Goal: Information Seeking & Learning: Learn about a topic

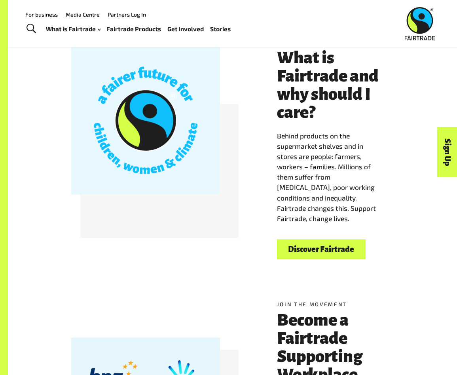
scroll to position [167, 0]
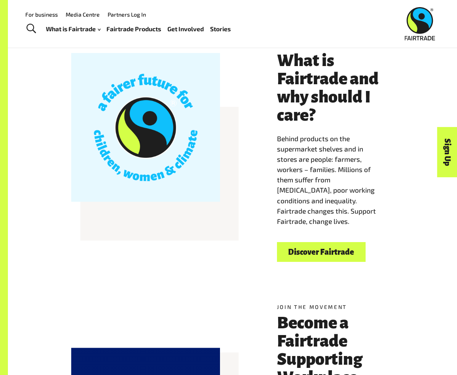
click at [444, 94] on div "Welcome to Fairtrade What is Fairtrade and why should I care? Behind products o…" at bounding box center [232, 151] width 449 height 272
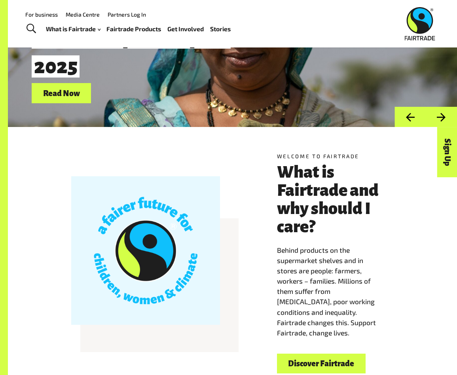
scroll to position [0, 0]
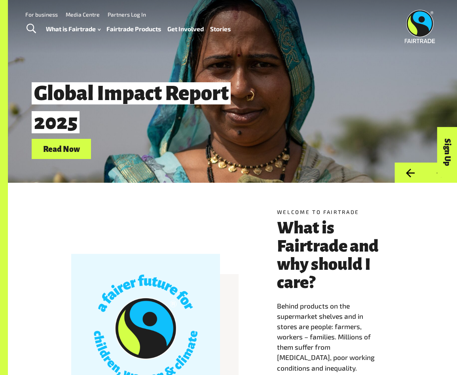
click at [141, 29] on link "Fairtrade Products" at bounding box center [133, 28] width 55 height 11
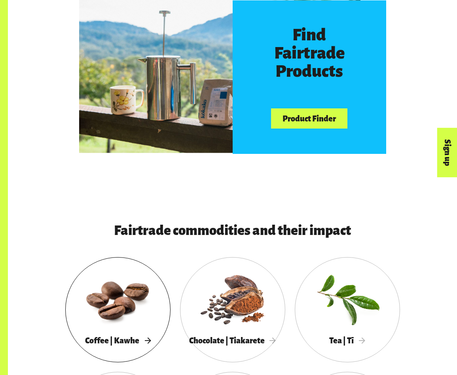
scroll to position [512, 0]
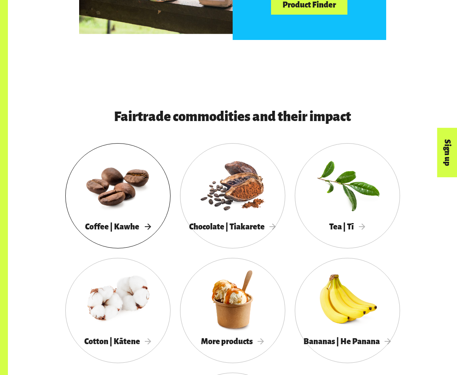
click at [162, 213] on div at bounding box center [117, 184] width 105 height 68
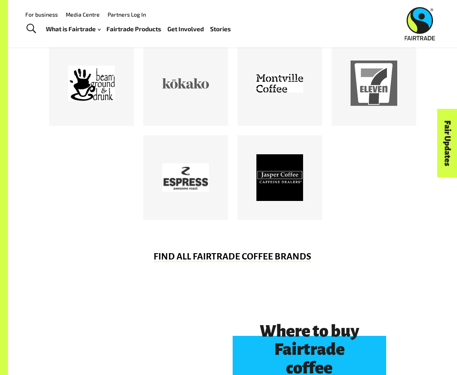
scroll to position [373, 0]
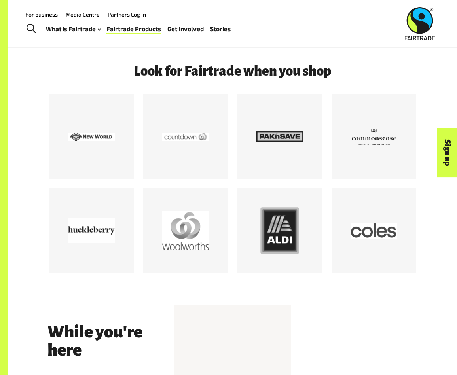
scroll to position [959, 0]
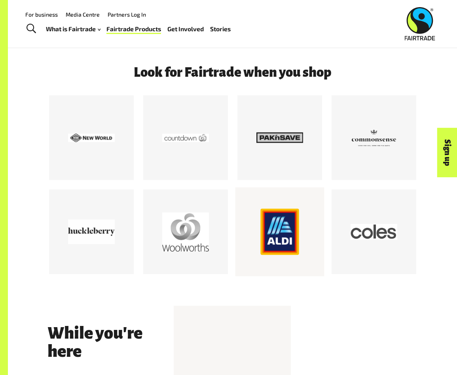
click at [263, 226] on div at bounding box center [279, 232] width 47 height 47
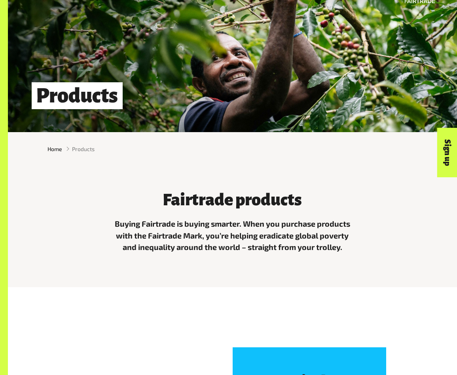
scroll to position [51, 0]
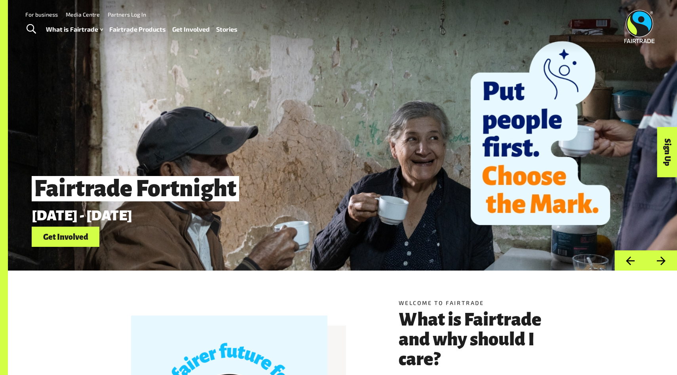
click at [136, 28] on link "Fairtrade Products" at bounding box center [137, 29] width 57 height 11
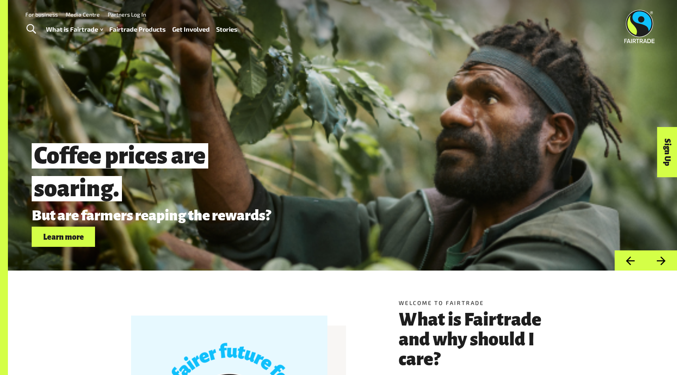
click at [138, 28] on link "Fairtrade Products" at bounding box center [137, 29] width 57 height 11
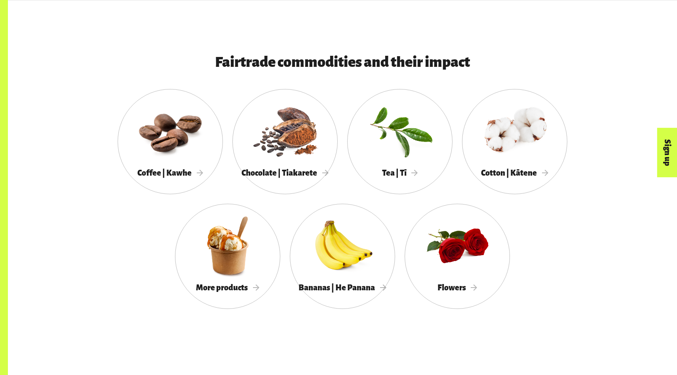
scroll to position [747, 0]
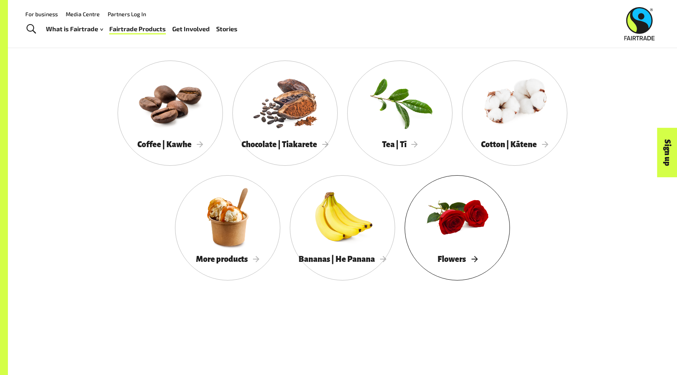
click at [446, 218] on div at bounding box center [457, 217] width 105 height 68
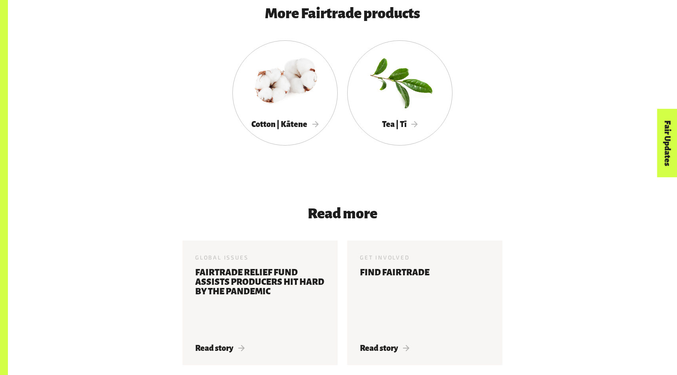
scroll to position [2607, 0]
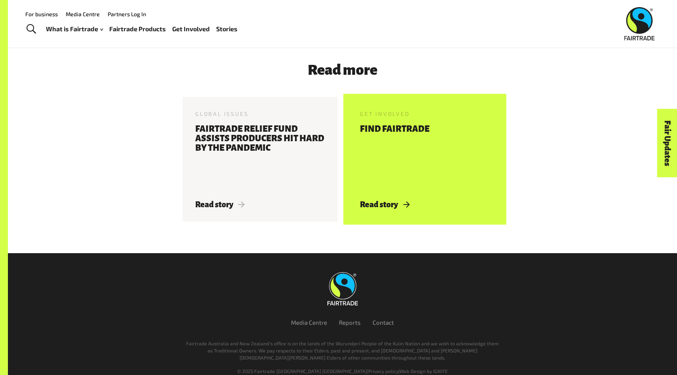
click at [386, 137] on h3 "Find Fairtrade" at bounding box center [395, 157] width 70 height 66
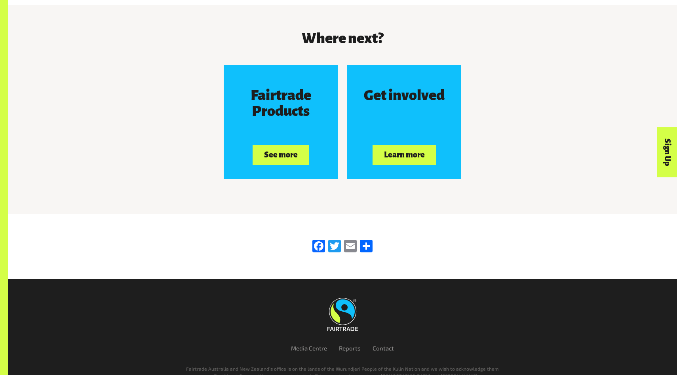
scroll to position [1325, 0]
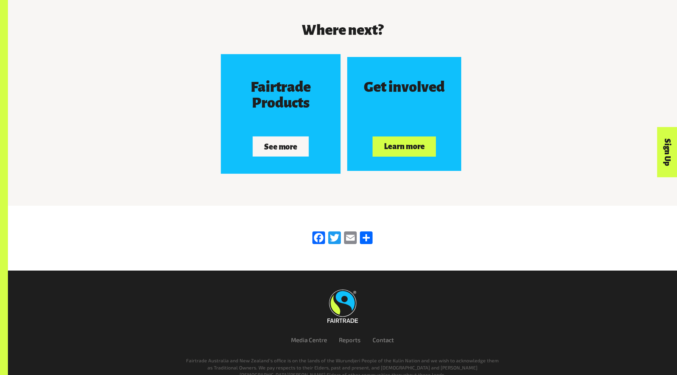
click at [296, 148] on button "See more" at bounding box center [281, 147] width 56 height 20
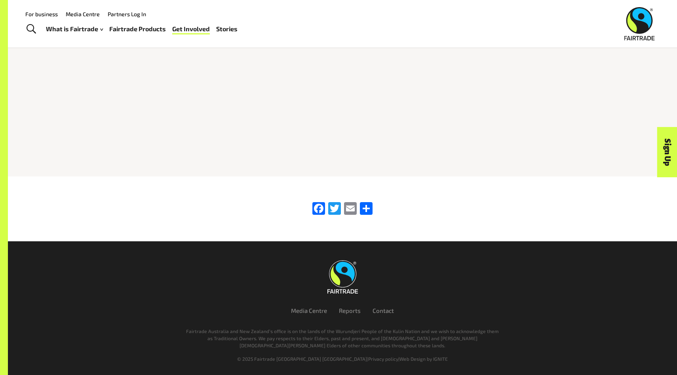
scroll to position [2009, 0]
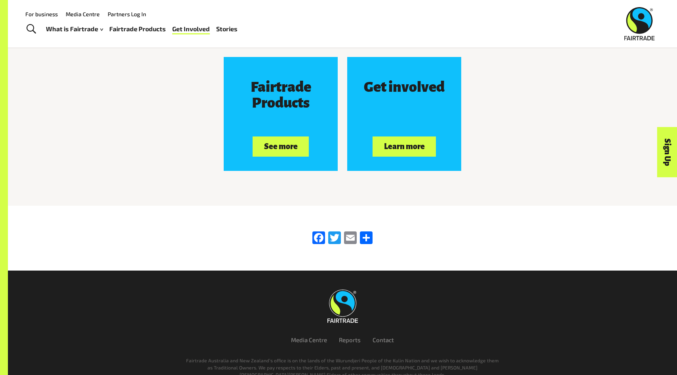
click at [52, 15] on link "For business" at bounding box center [41, 14] width 32 height 7
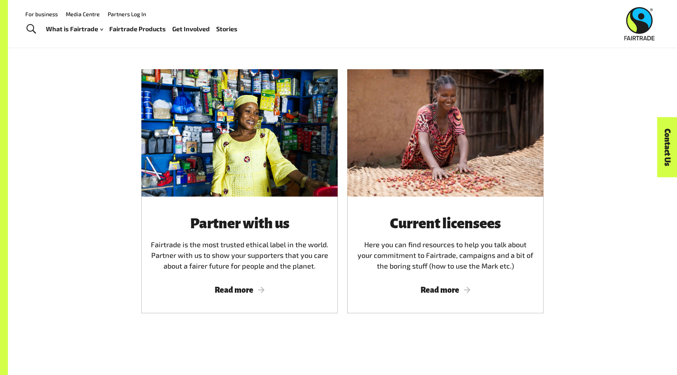
scroll to position [395, 0]
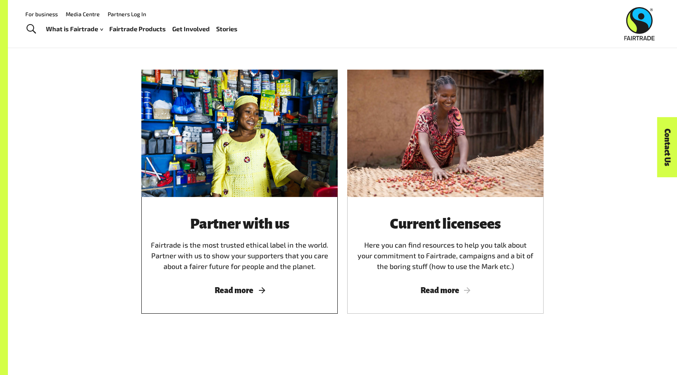
click at [264, 291] on span "Read more" at bounding box center [239, 290] width 177 height 9
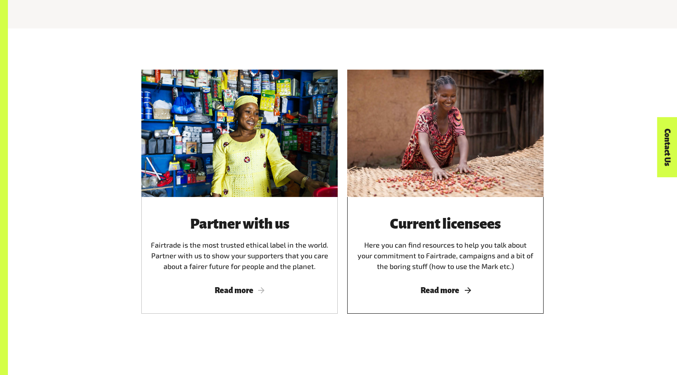
click at [438, 272] on div "Current licensees Here you can find resources to help you talk about your commi…" at bounding box center [445, 255] width 196 height 117
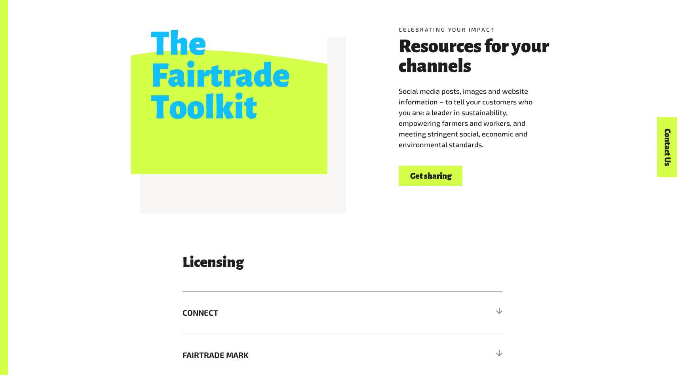
scroll to position [1009, 0]
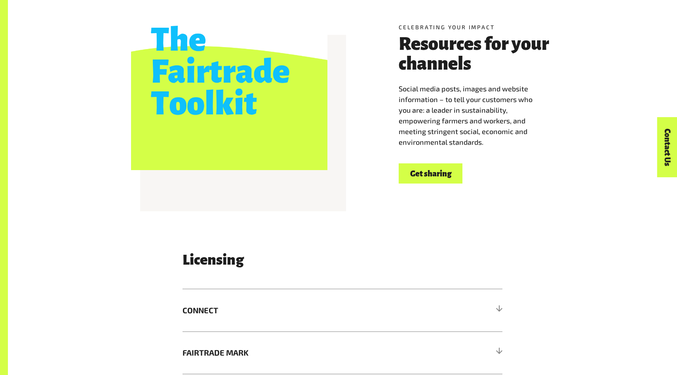
click at [300, 148] on div at bounding box center [229, 72] width 196 height 196
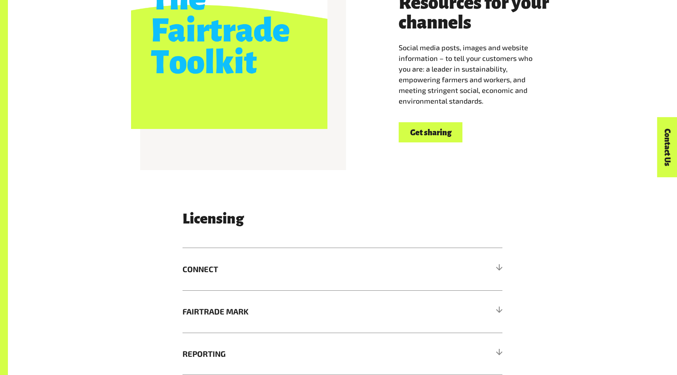
scroll to position [1051, 0]
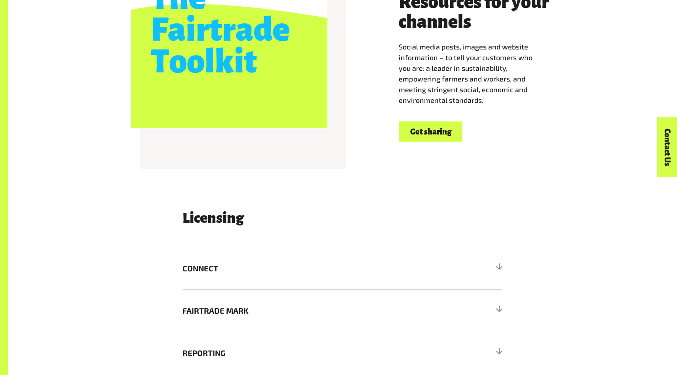
click at [428, 144] on div "Celebrating your impact Resources for your channels Social media posts, images …" at bounding box center [342, 61] width 494 height 196
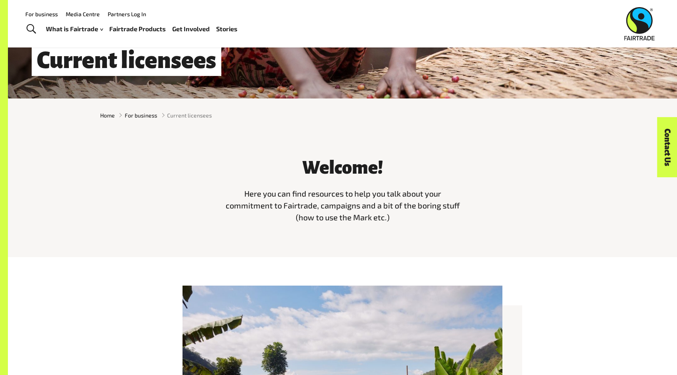
scroll to position [0, 0]
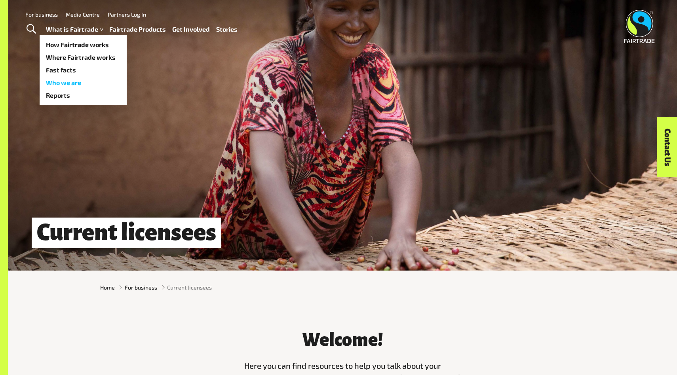
click at [99, 84] on link "Who we are" at bounding box center [83, 82] width 87 height 13
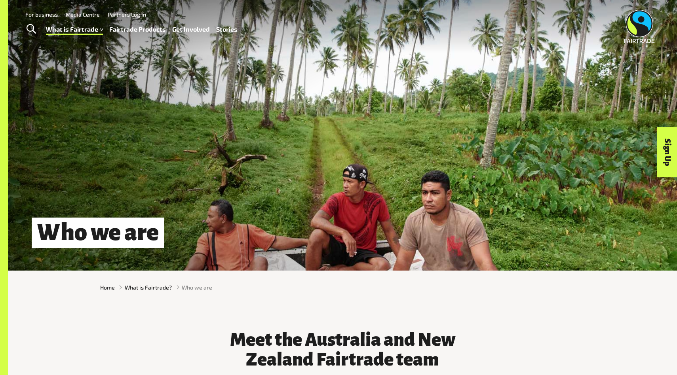
click at [633, 33] on img at bounding box center [639, 26] width 30 height 33
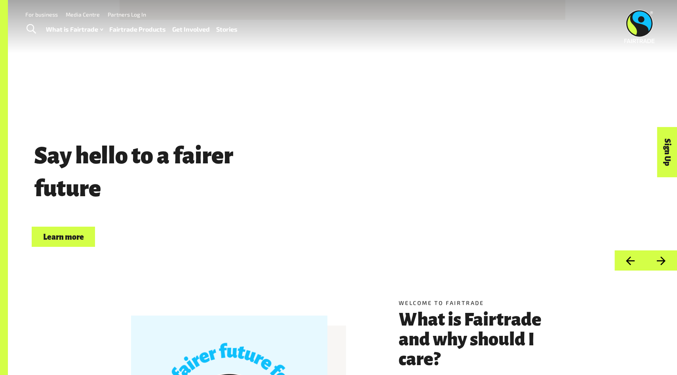
click at [230, 25] on link "Stories" at bounding box center [226, 29] width 21 height 11
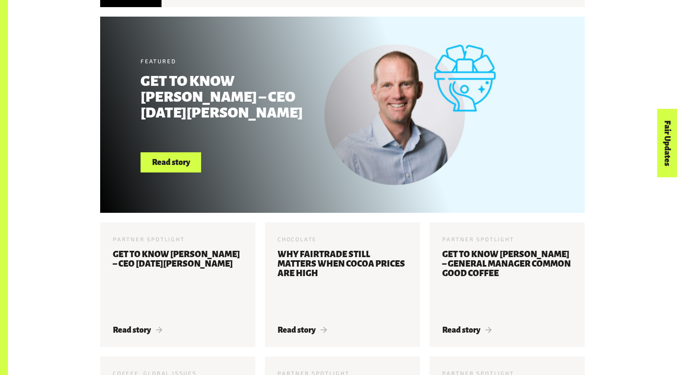
scroll to position [347, 0]
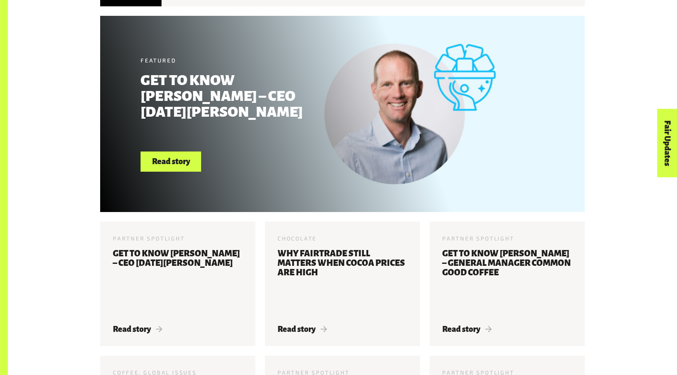
click at [180, 160] on link "Read story" at bounding box center [171, 162] width 61 height 20
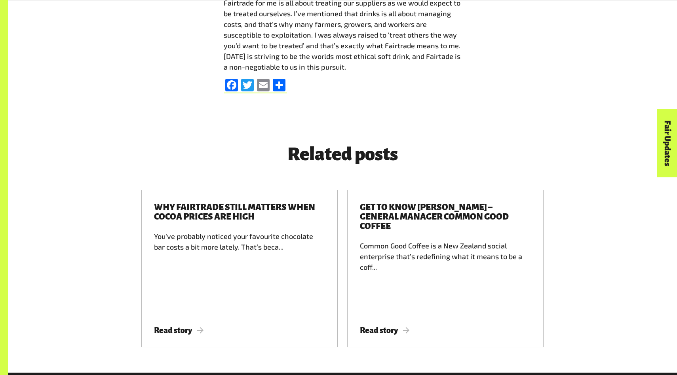
scroll to position [1699, 0]
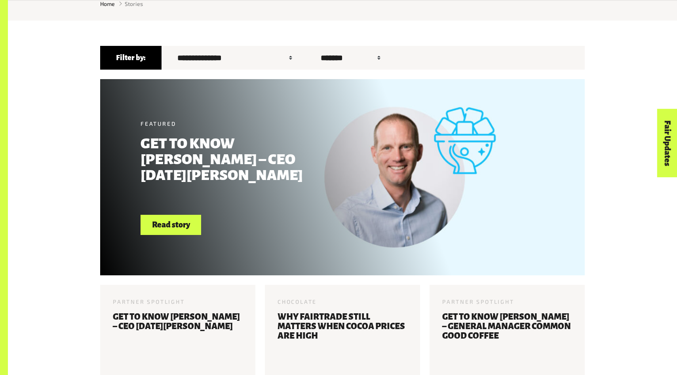
scroll to position [304, 0]
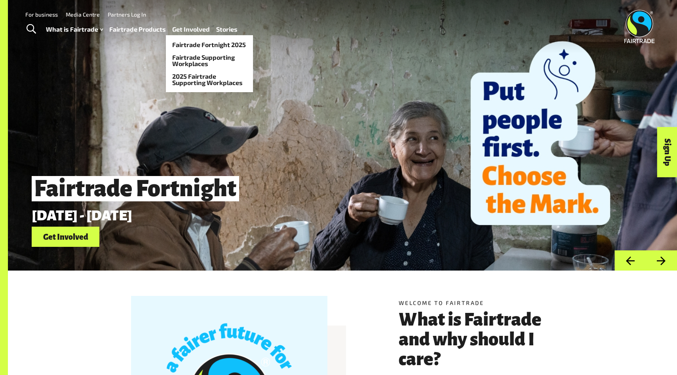
click at [190, 27] on link "Get Involved" at bounding box center [191, 29] width 38 height 11
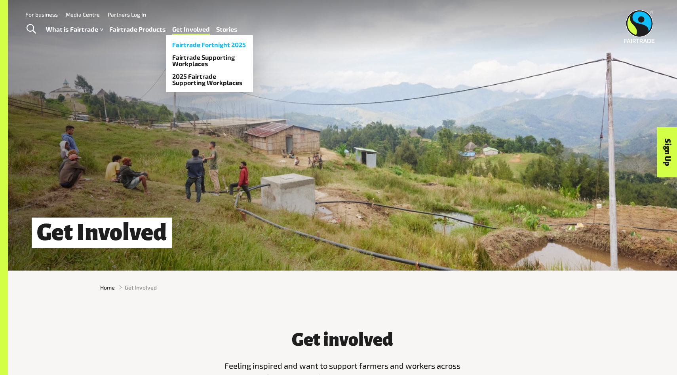
click at [214, 44] on link "Fairtrade Fortnight 2025" at bounding box center [209, 44] width 87 height 13
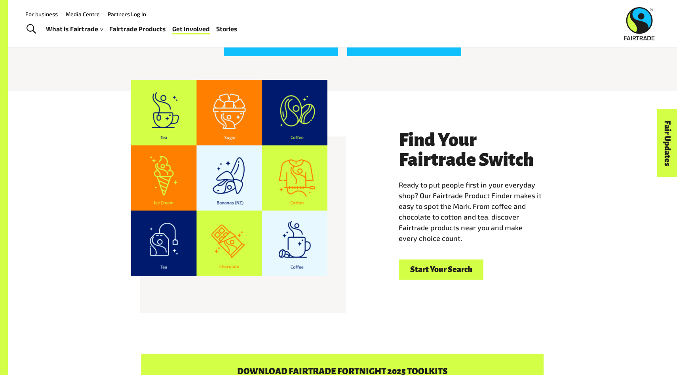
scroll to position [1399, 0]
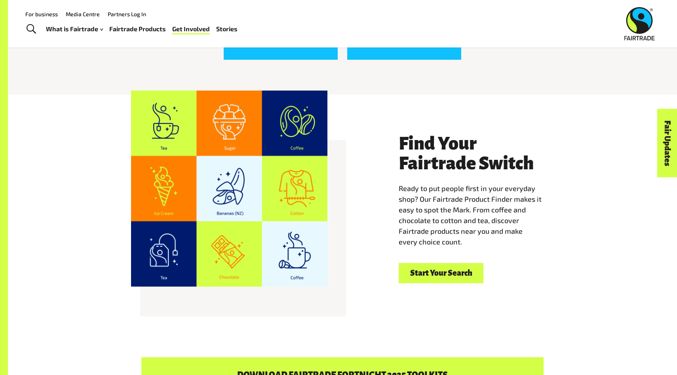
click at [152, 26] on link "Fairtrade Products" at bounding box center [137, 28] width 57 height 11
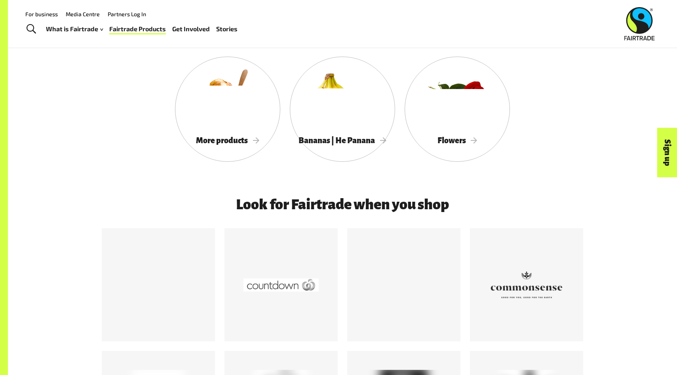
scroll to position [866, 0]
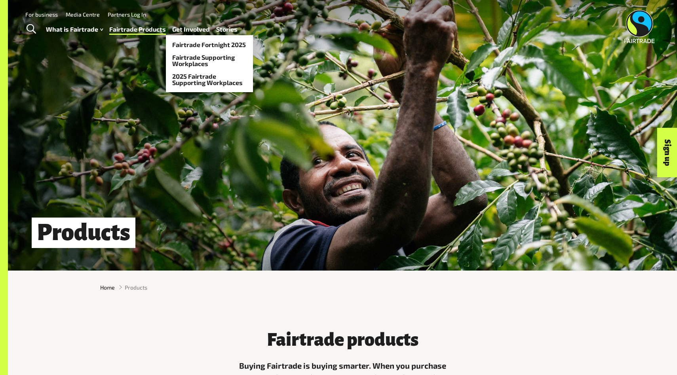
click at [194, 30] on link "Get Involved" at bounding box center [191, 29] width 38 height 11
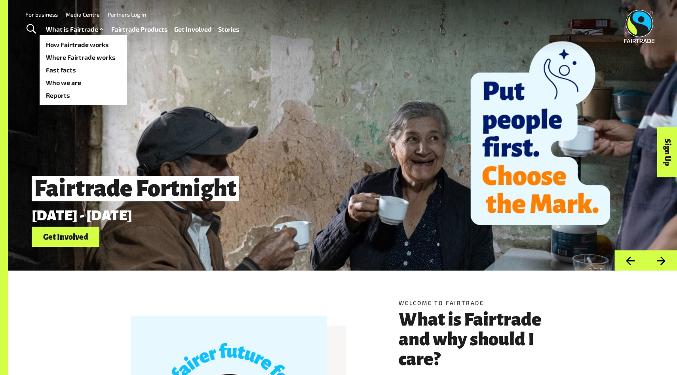
click at [86, 30] on link "What is Fairtrade" at bounding box center [75, 29] width 59 height 11
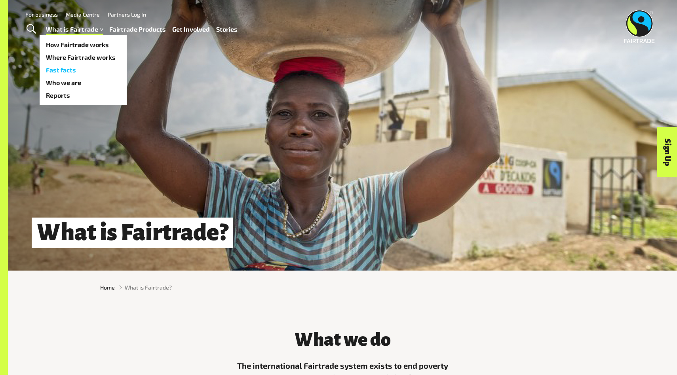
click at [77, 70] on link "Fast facts" at bounding box center [83, 70] width 87 height 13
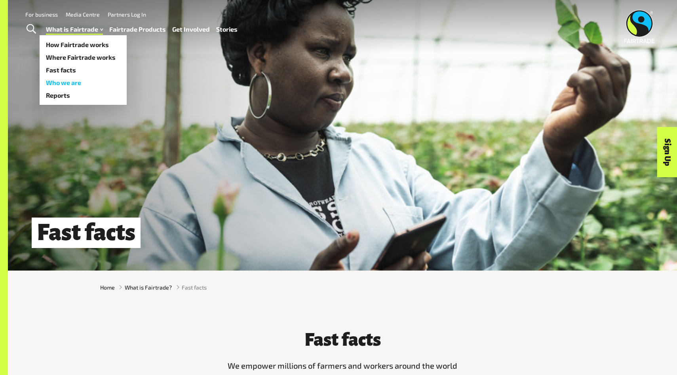
click at [66, 81] on link "Who we are" at bounding box center [83, 82] width 87 height 13
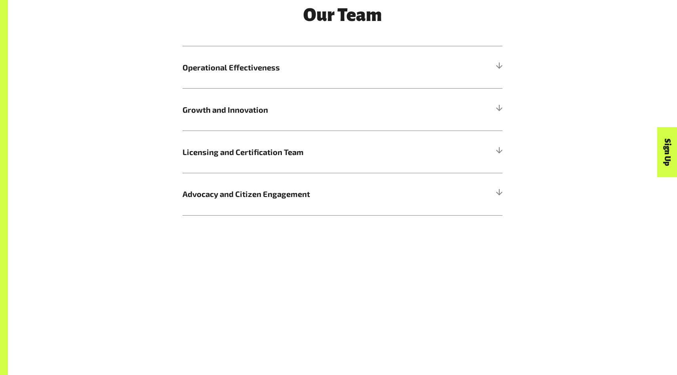
scroll to position [1049, 0]
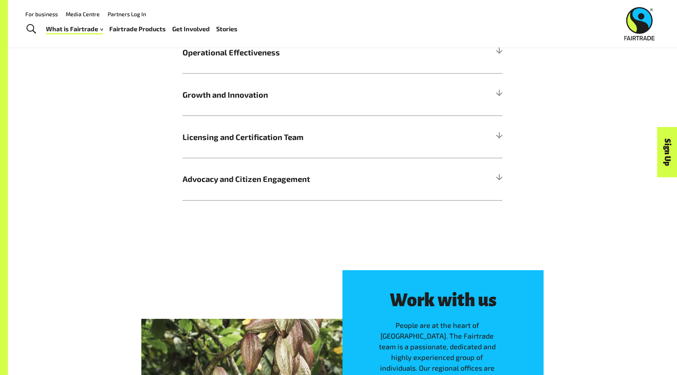
click at [289, 101] on h5 "Growth and Innovation" at bounding box center [342, 94] width 320 height 42
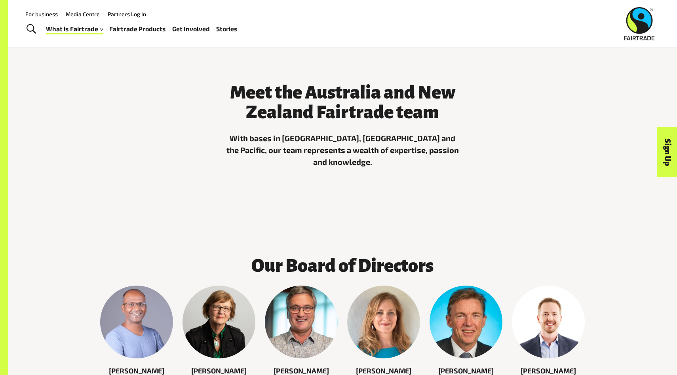
scroll to position [247, 0]
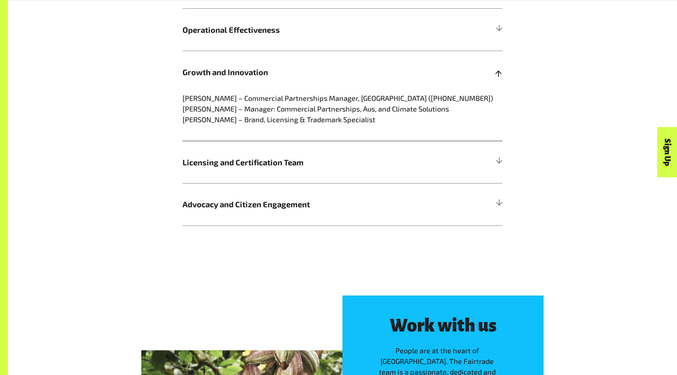
click at [297, 62] on h5 "Growth and Innovation" at bounding box center [342, 72] width 320 height 42
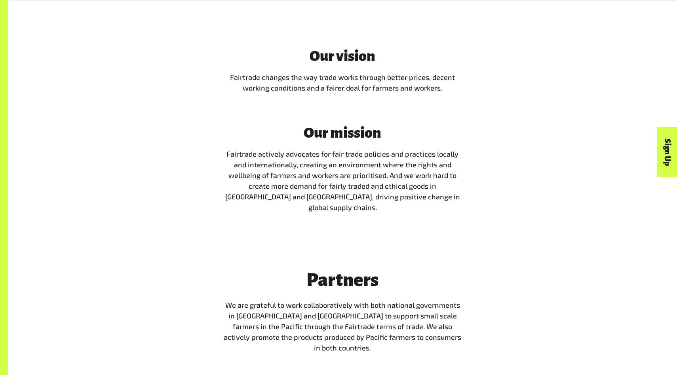
scroll to position [1498, 0]
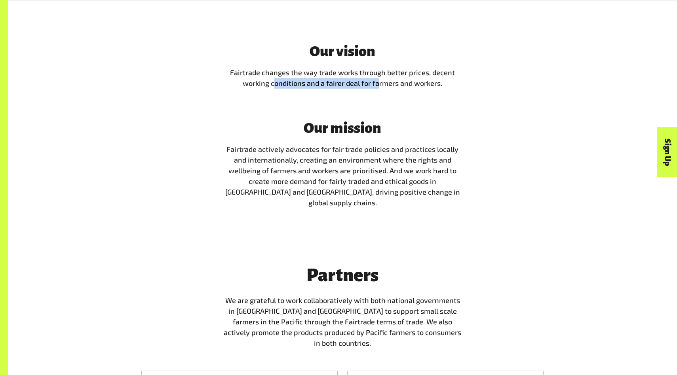
drag, startPoint x: 274, startPoint y: 78, endPoint x: 406, endPoint y: 78, distance: 131.4
click at [403, 78] on span "Fairtrade changes the way trade works through better prices, decent working con…" at bounding box center [342, 77] width 225 height 19
click at [406, 78] on span "Fairtrade changes the way trade works through better prices, decent working con…" at bounding box center [342, 77] width 225 height 19
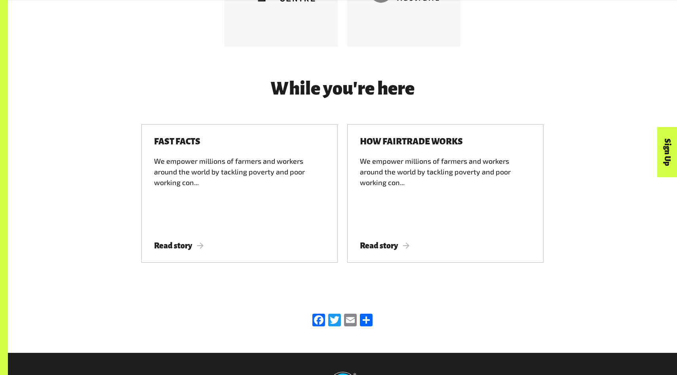
scroll to position [2434, 0]
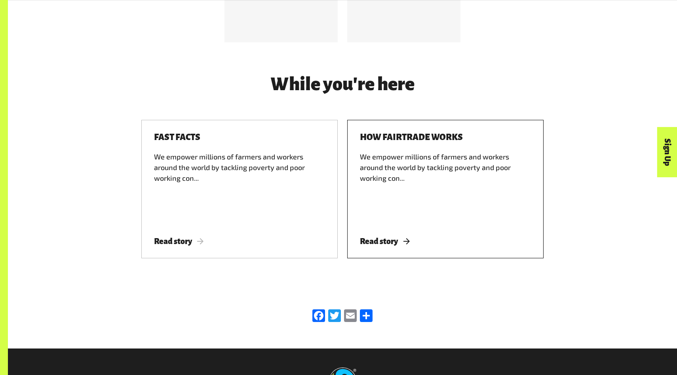
click at [399, 239] on div "How Fairtrade works We empower millions of farmers and workers around the world…" at bounding box center [445, 189] width 196 height 139
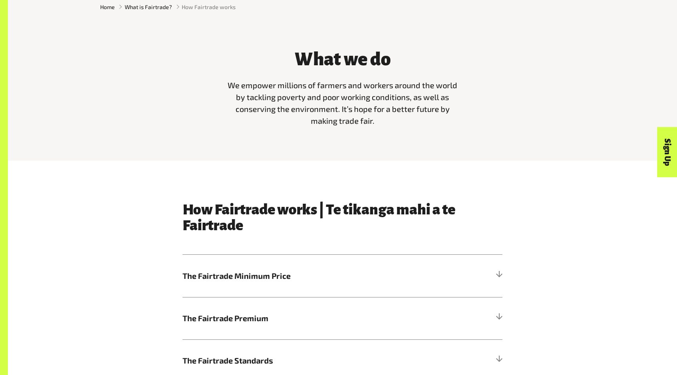
scroll to position [396, 0]
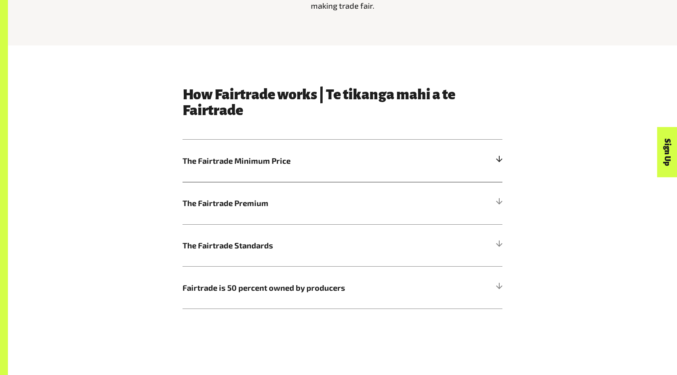
click at [374, 150] on h5 "The Fairtrade Minimum Price" at bounding box center [342, 161] width 320 height 42
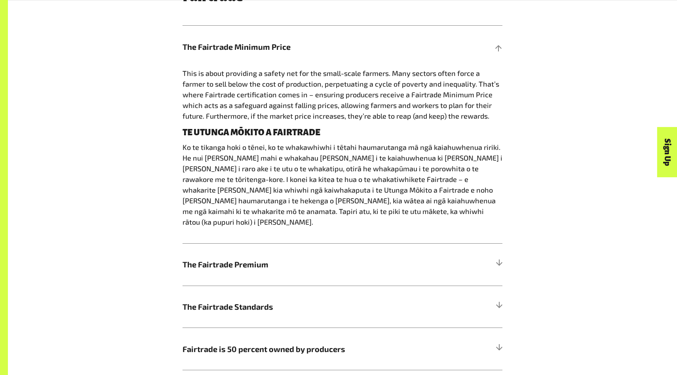
scroll to position [510, 0]
click at [356, 246] on h5 "The Fairtrade Premium" at bounding box center [342, 264] width 320 height 42
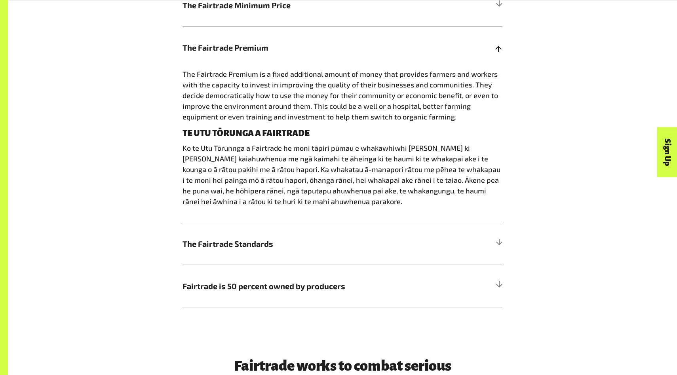
scroll to position [557, 0]
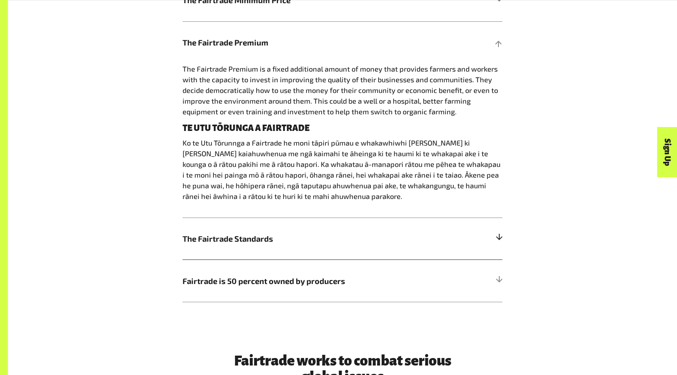
click at [328, 248] on h5 "The Fairtrade Standards" at bounding box center [342, 239] width 320 height 42
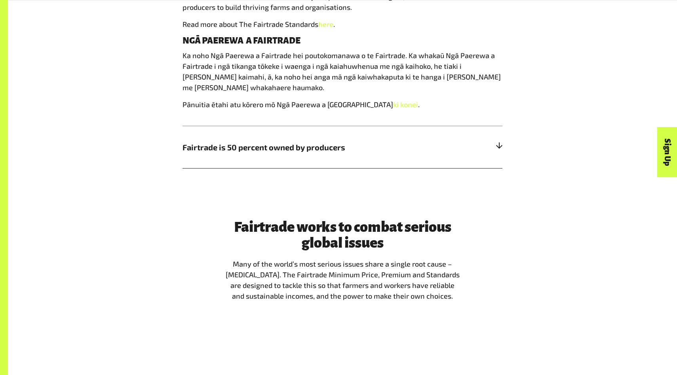
scroll to position [682, 0]
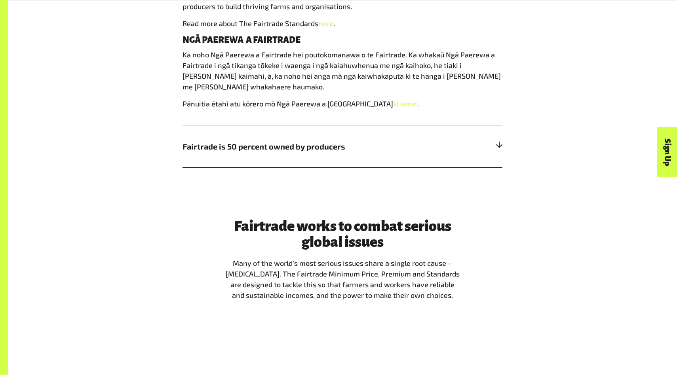
click at [360, 160] on h5 "Fairtrade is 50 percent owned by producers" at bounding box center [342, 146] width 320 height 42
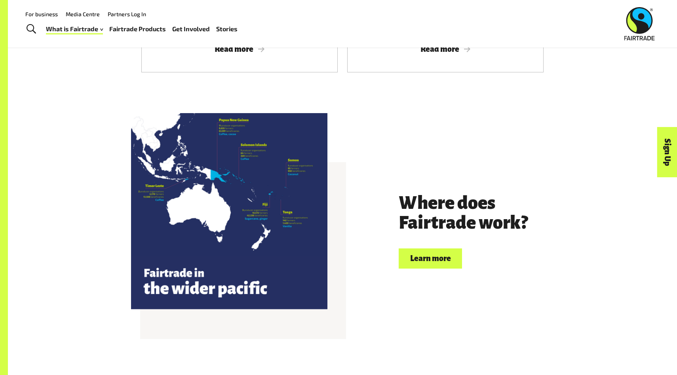
scroll to position [1827, 0]
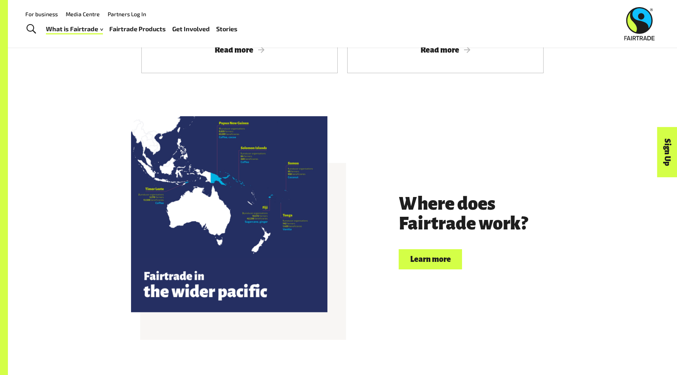
click at [418, 249] on link "Learn more" at bounding box center [430, 259] width 63 height 20
